Goal: Use online tool/utility: Utilize a website feature to perform a specific function

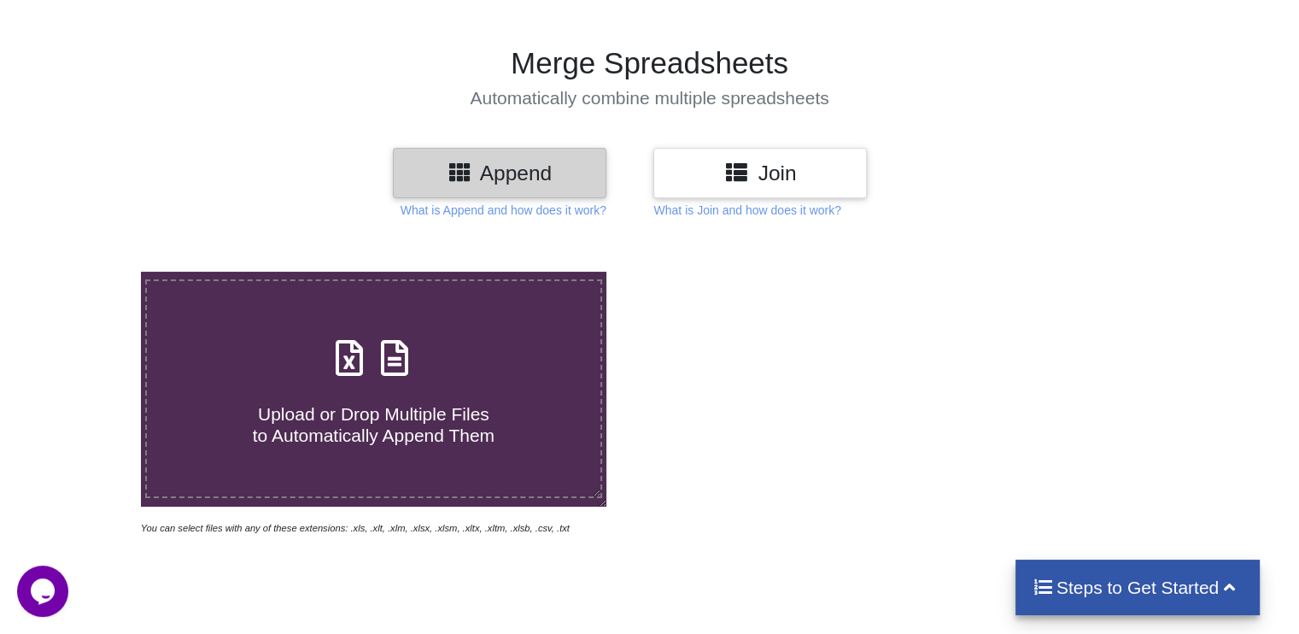
click at [700, 167] on h3 "Join" at bounding box center [760, 173] width 188 height 25
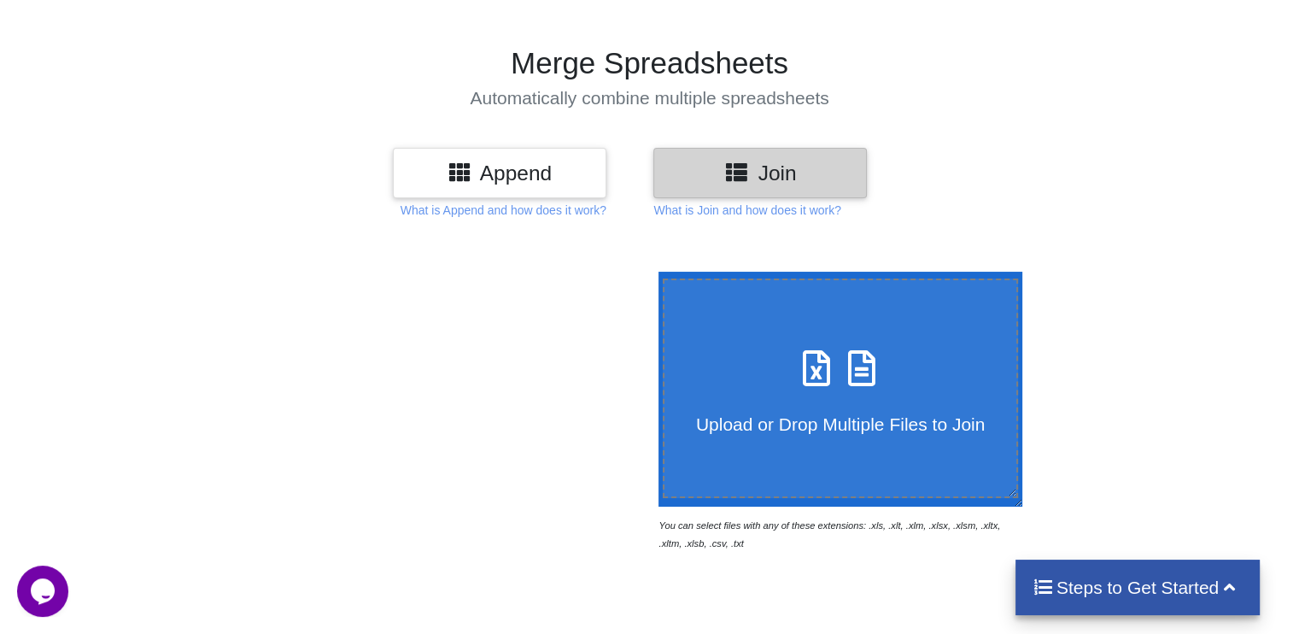
click at [547, 167] on h3 "Append" at bounding box center [500, 173] width 188 height 25
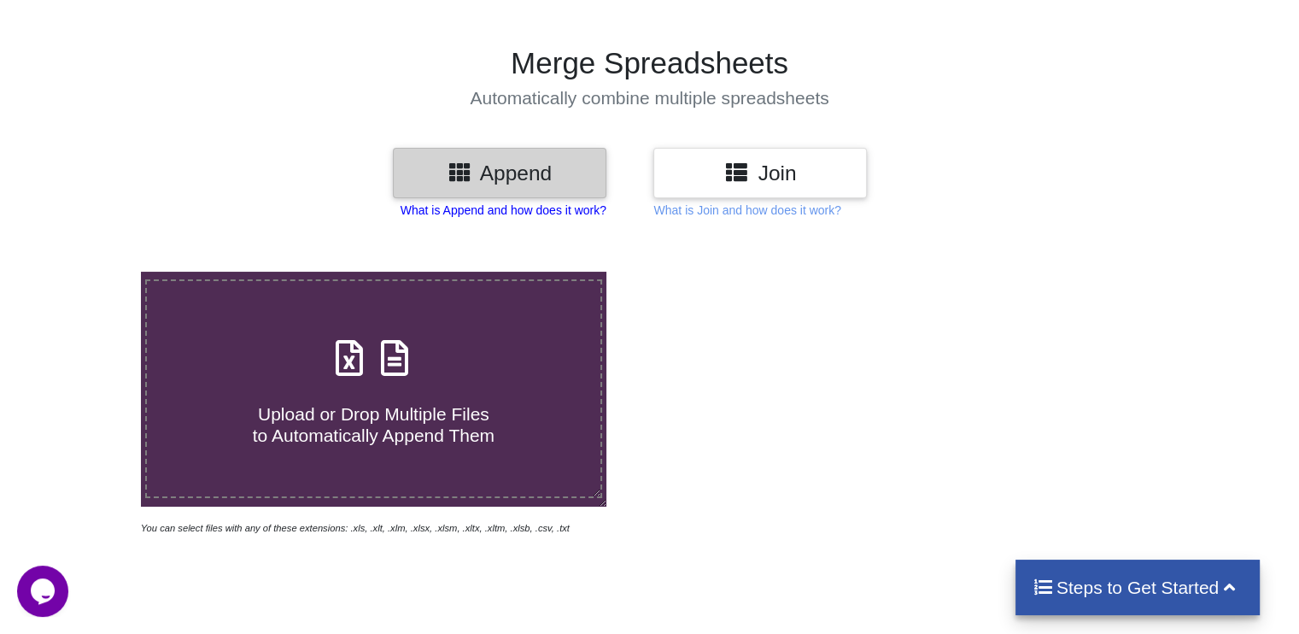
click at [557, 214] on p "What is Append and how does it work?" at bounding box center [504, 210] width 206 height 17
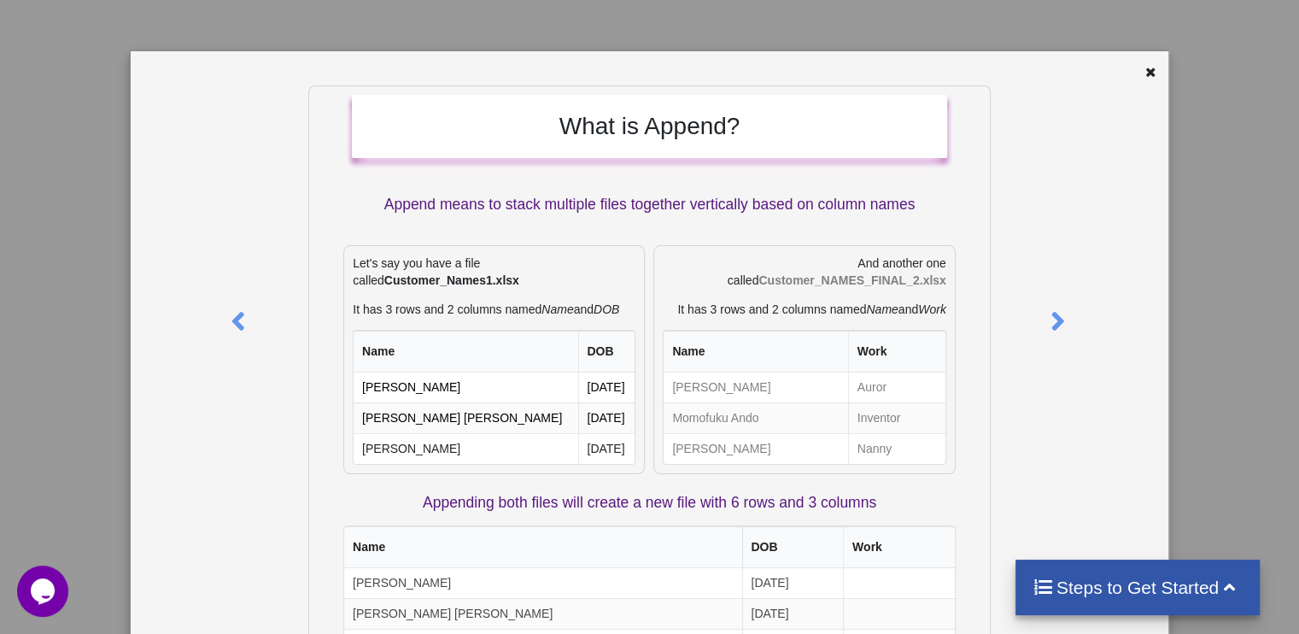
click at [1117, 72] on div at bounding box center [1124, 74] width 86 height 21
click at [1142, 78] on div at bounding box center [1152, 74] width 21 height 21
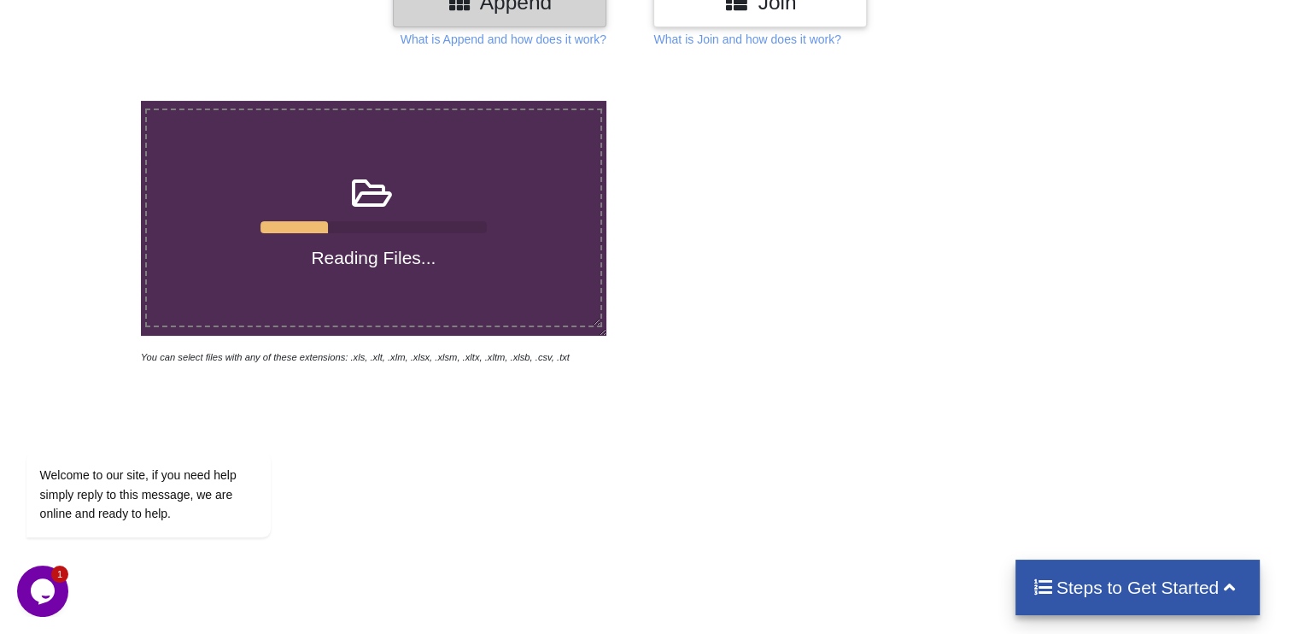
scroll to position [85, 0]
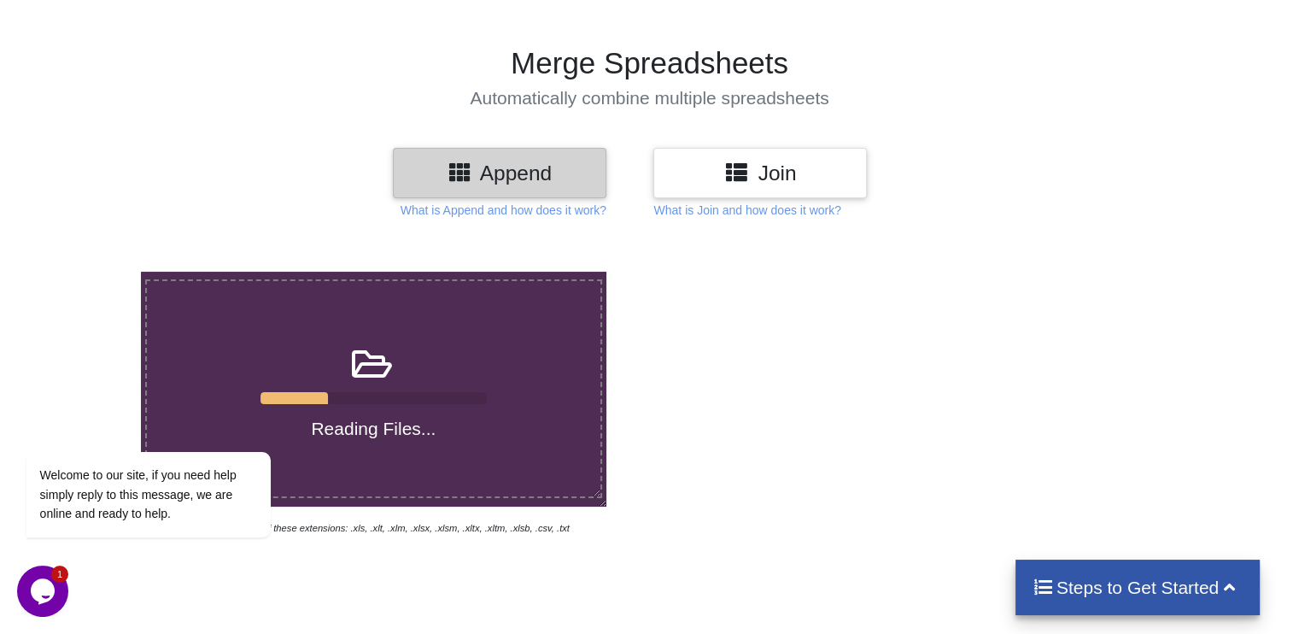
click at [507, 328] on label "Reading Files..." at bounding box center [373, 388] width 456 height 219
click at [89, 272] on input "Reading Files..." at bounding box center [89, 272] width 0 height 0
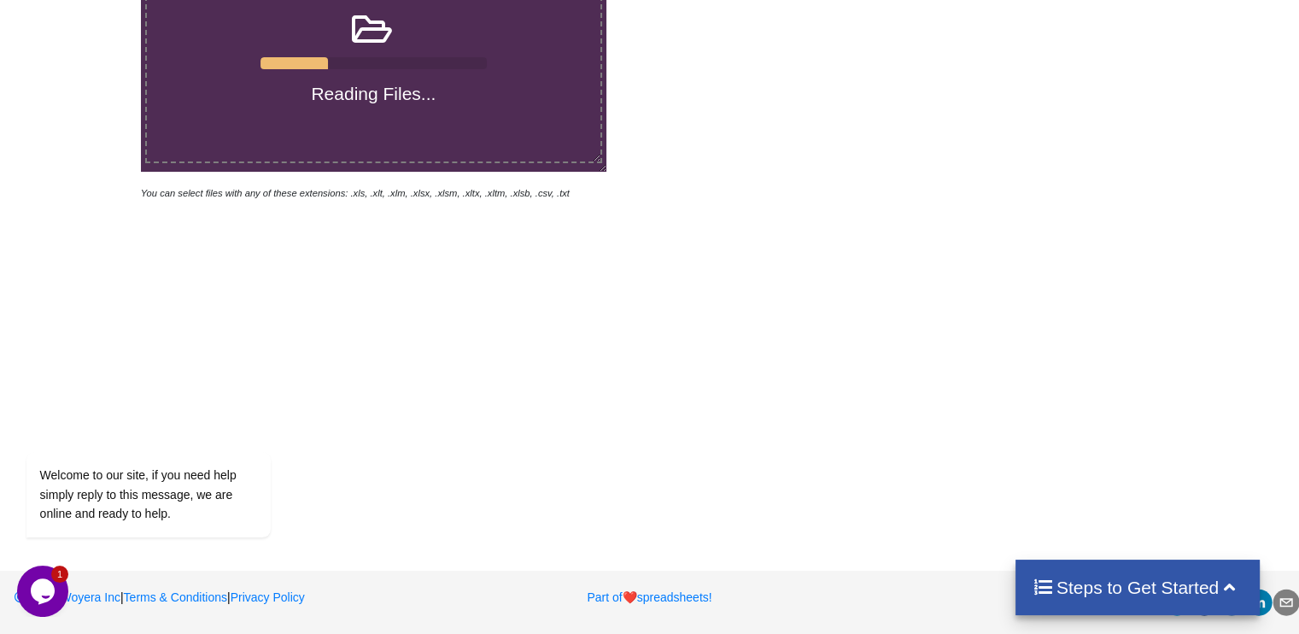
scroll to position [164, 0]
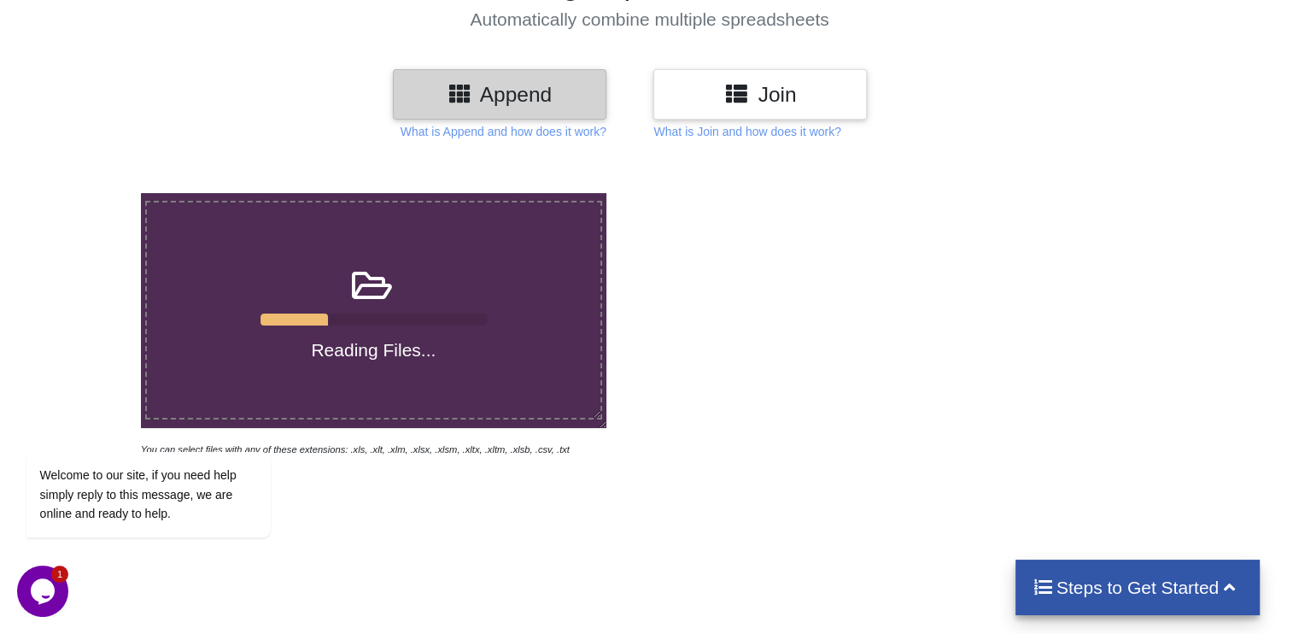
click at [38, 593] on icon "Chat widget" at bounding box center [43, 591] width 24 height 26
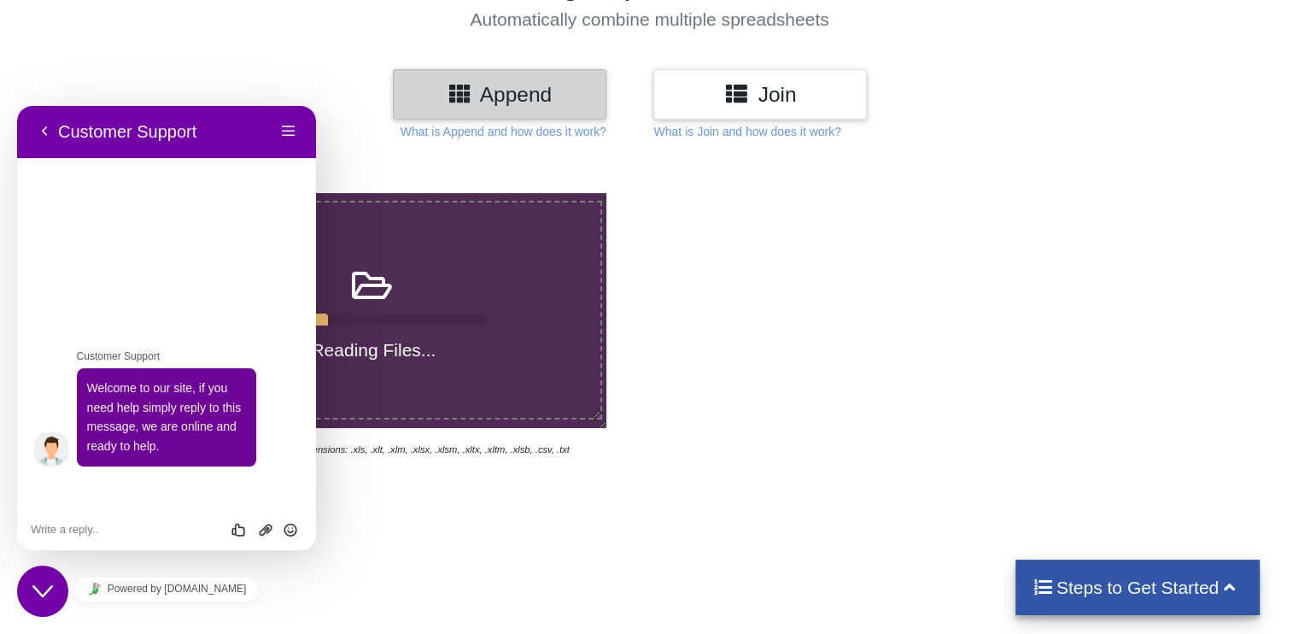
click at [38, 593] on icon "Close Chat This icon closes the chat window." at bounding box center [42, 591] width 21 height 21
